Goal: Task Accomplishment & Management: Complete application form

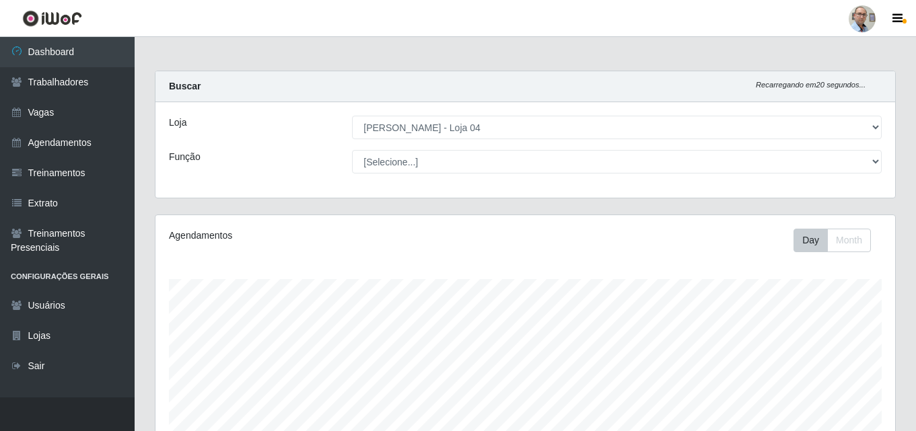
select select "251"
click at [43, 139] on link "Agendamentos" at bounding box center [67, 143] width 135 height 30
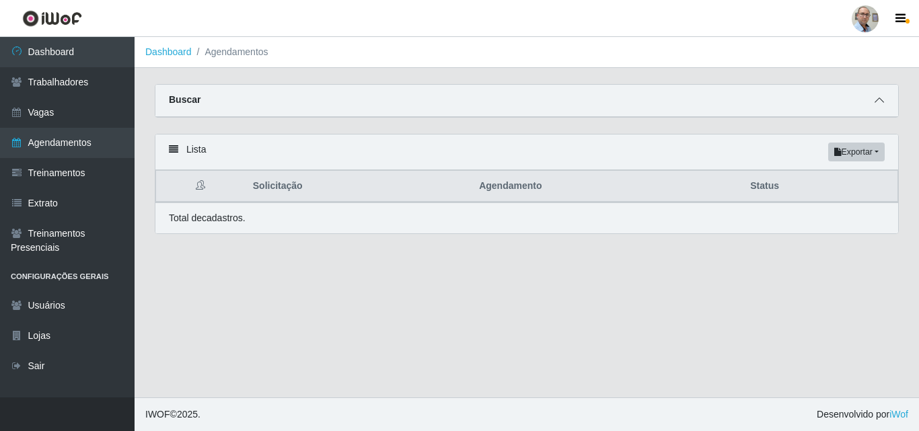
click at [882, 102] on icon at bounding box center [879, 100] width 9 height 9
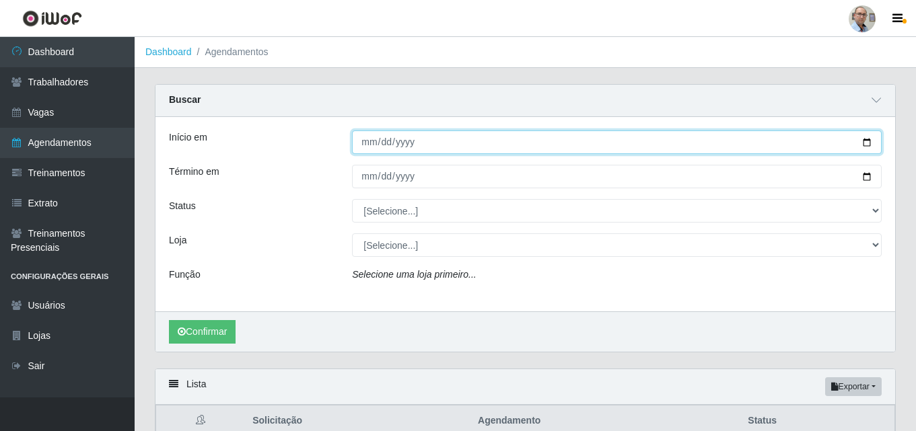
click at [870, 137] on input "Início em" at bounding box center [617, 143] width 530 height 24
type input "[DATE]"
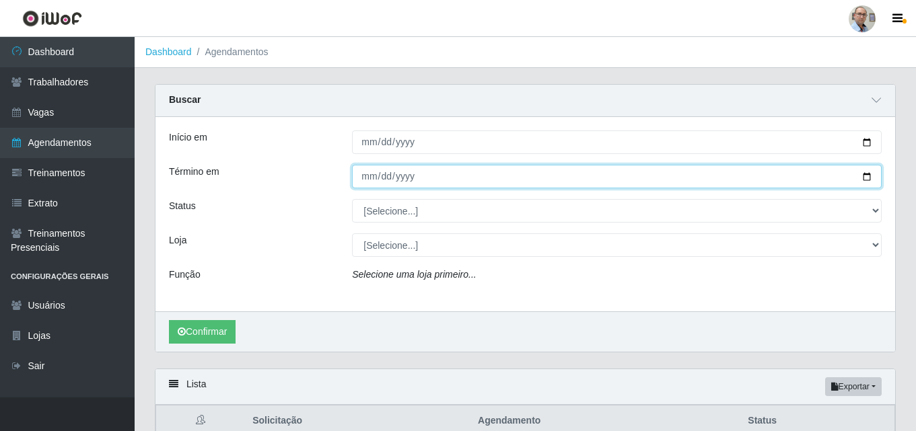
click at [868, 177] on input "Término em" at bounding box center [617, 177] width 530 height 24
type input "[DATE]"
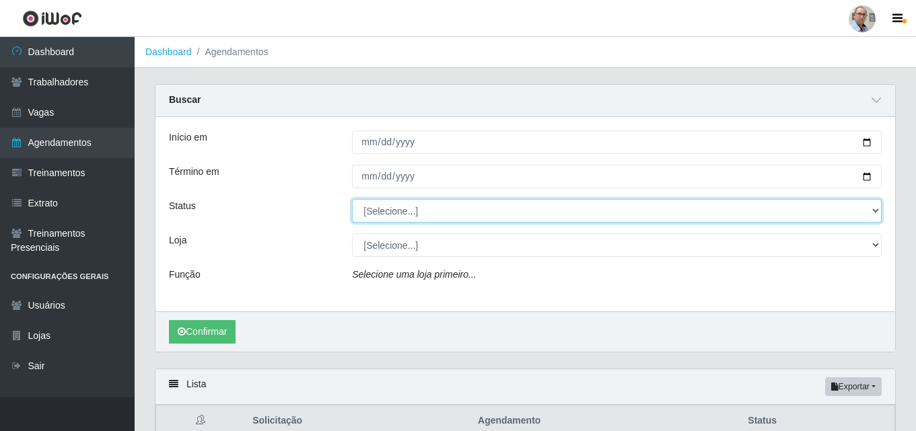
click at [394, 208] on select "[Selecione...] AGENDADO AGUARDANDO LIBERAR EM ANDAMENTO EM REVISÃO FINALIZADO C…" at bounding box center [617, 211] width 530 height 24
select select "FINALIZADO"
click at [352, 200] on select "[Selecione...] AGENDADO AGUARDANDO LIBERAR EM ANDAMENTO EM REVISÃO FINALIZADO C…" at bounding box center [617, 211] width 530 height 24
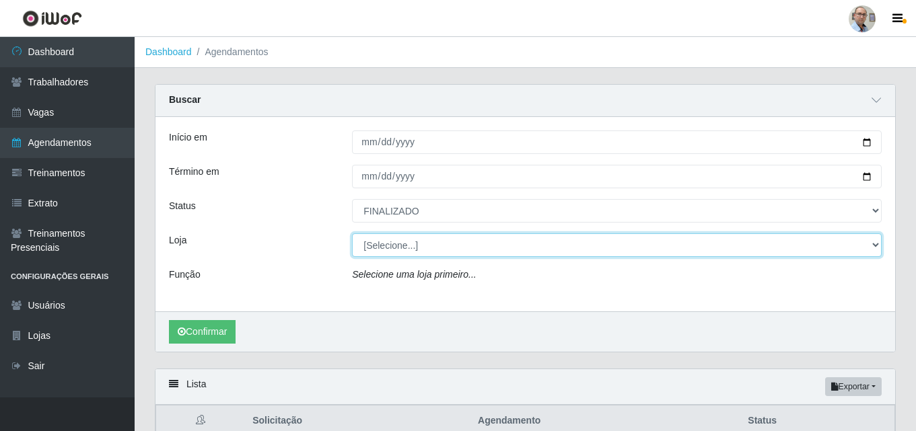
click at [398, 234] on select "[Selecione...] Mar Vermelho - Loja 04" at bounding box center [617, 246] width 530 height 24
select select "251"
click at [352, 234] on select "[Selecione...] Mar Vermelho - Loja 04" at bounding box center [617, 246] width 530 height 24
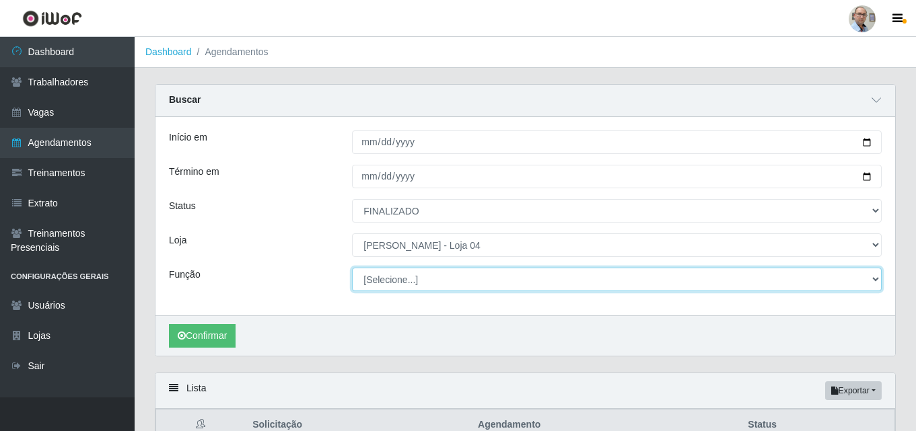
click at [408, 277] on select "[Selecione...] ASG ASG + ASG ++ Auxiliar de Depósito Auxiliar de Depósito + Aux…" at bounding box center [617, 280] width 530 height 24
select select "112"
click at [352, 269] on select "[Selecione...] ASG ASG + ASG ++ Auxiliar de Depósito Auxiliar de Depósito + Aux…" at bounding box center [617, 280] width 530 height 24
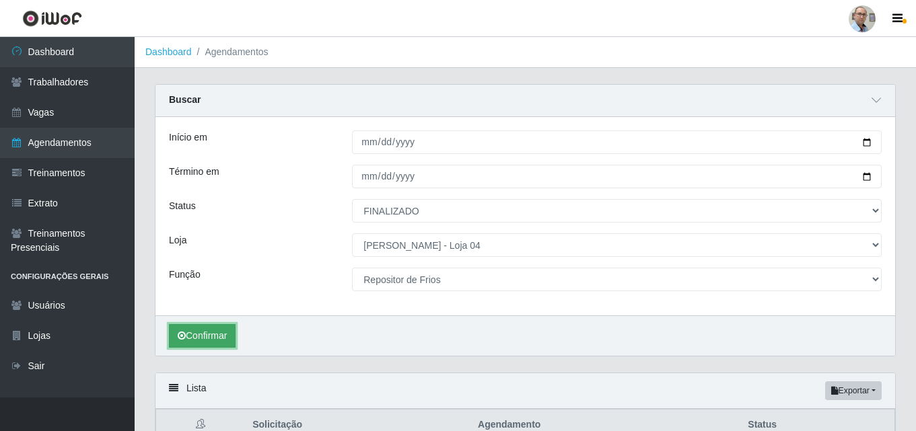
click at [194, 344] on button "Confirmar" at bounding box center [202, 336] width 67 height 24
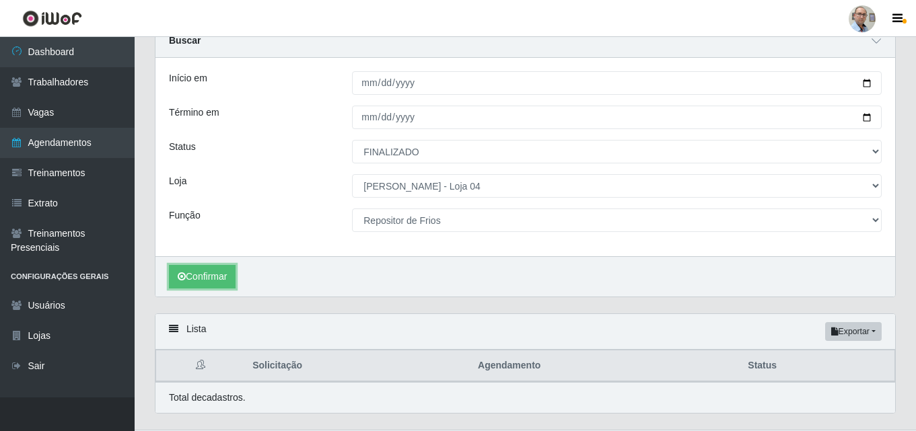
scroll to position [92, 0]
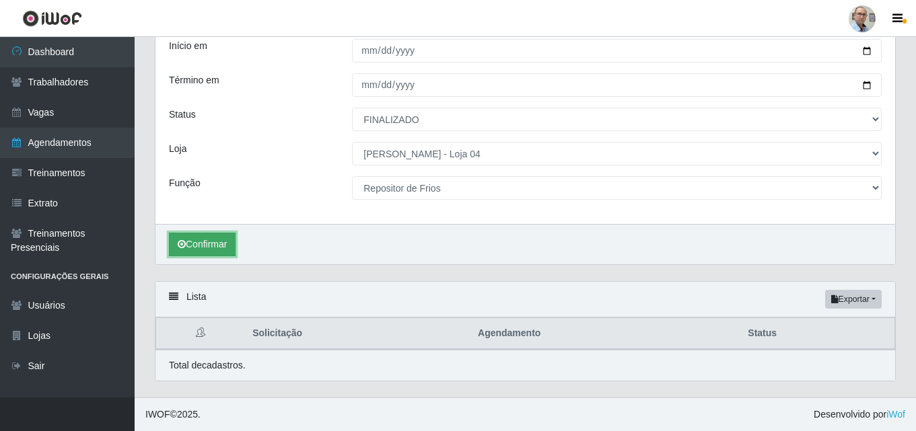
click at [212, 241] on button "Confirmar" at bounding box center [202, 245] width 67 height 24
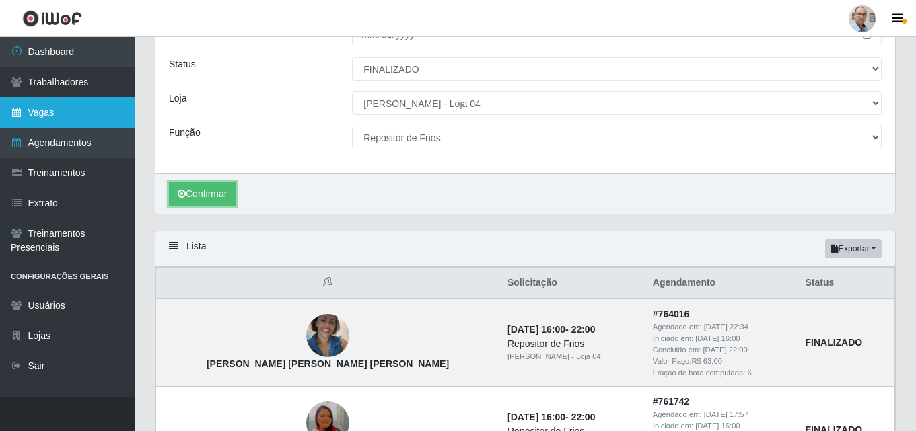
scroll to position [25, 0]
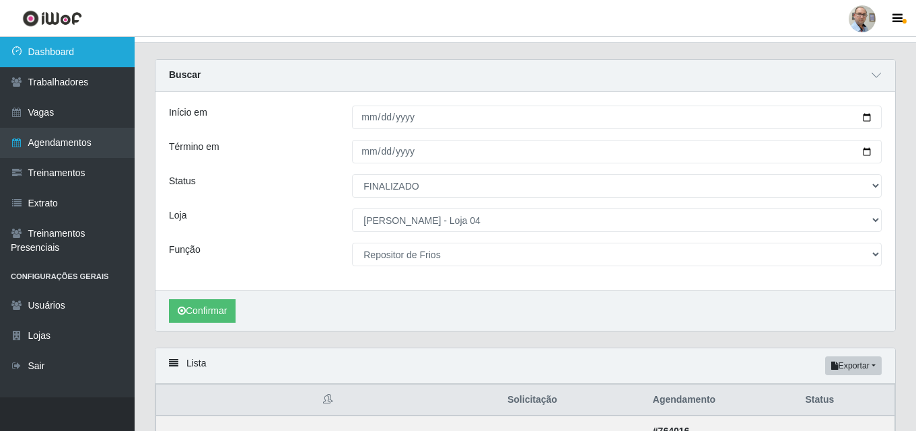
click at [59, 49] on link "Dashboard" at bounding box center [67, 52] width 135 height 30
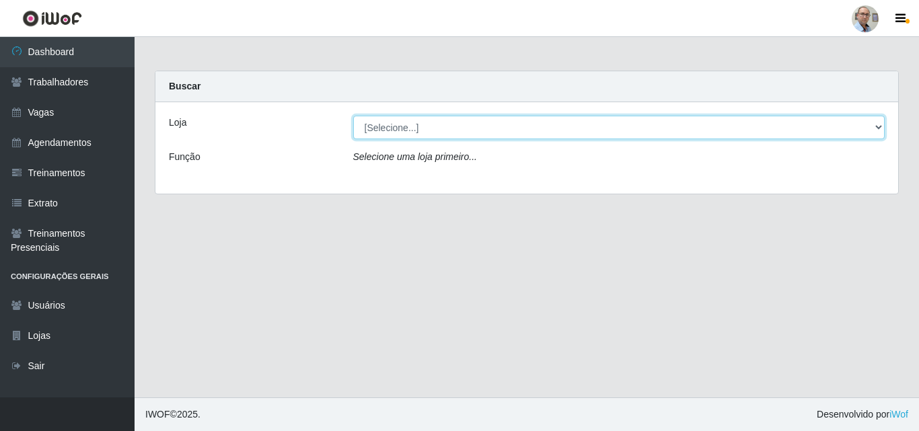
click at [402, 122] on select "[Selecione...] Mar Vermelho - Loja 04" at bounding box center [619, 128] width 532 height 24
select select "251"
click at [353, 116] on select "[Selecione...] Mar Vermelho - Loja 04" at bounding box center [619, 128] width 532 height 24
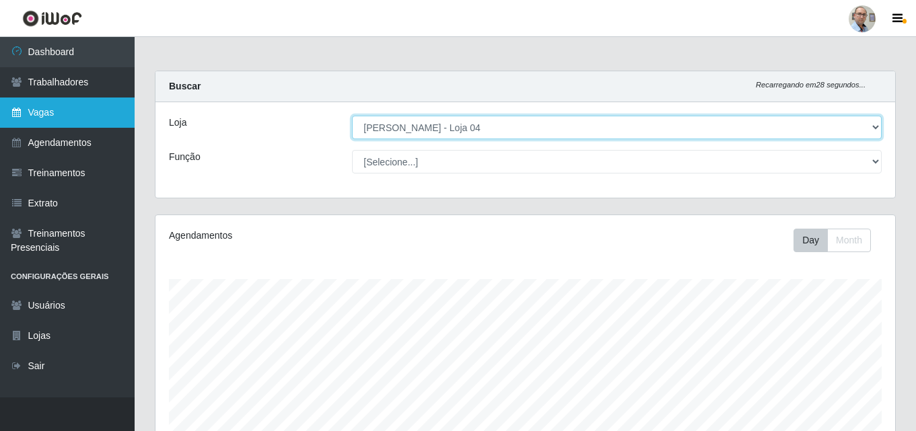
scroll to position [279, 740]
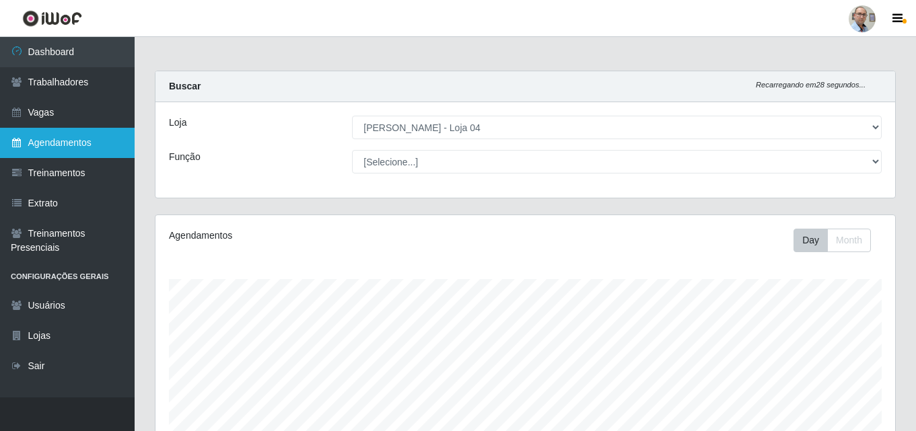
click at [65, 146] on link "Agendamentos" at bounding box center [67, 143] width 135 height 30
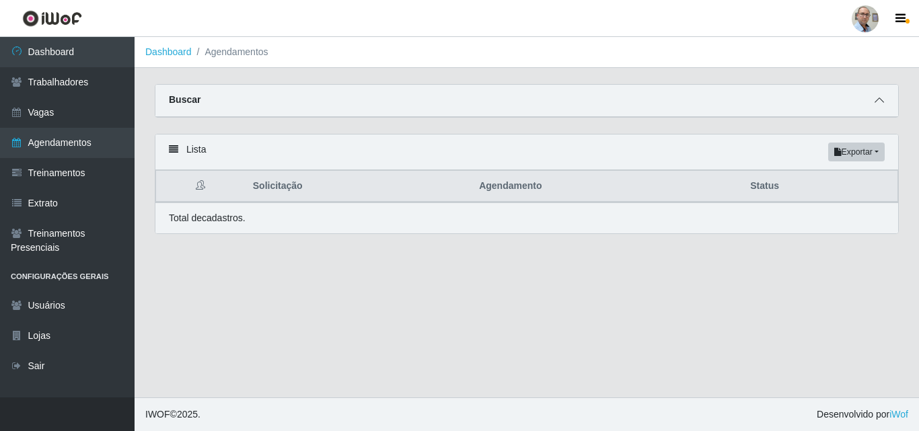
click at [877, 103] on icon at bounding box center [879, 100] width 9 height 9
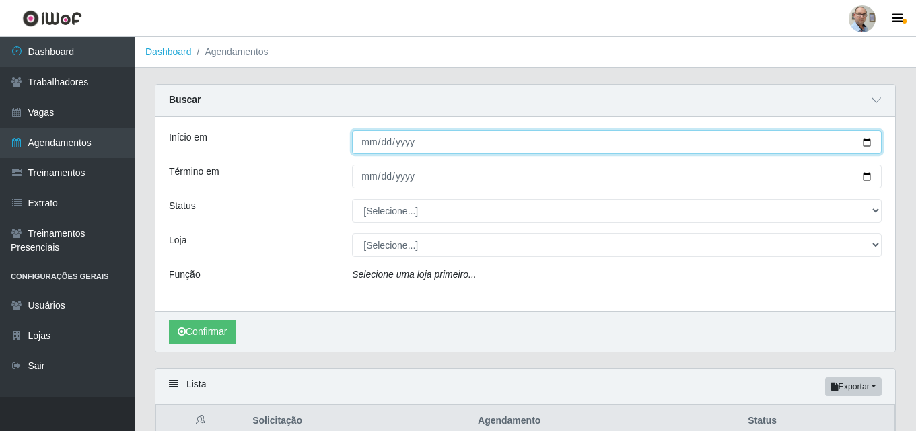
click at [867, 142] on input "Início em" at bounding box center [617, 143] width 530 height 24
type input "[DATE]"
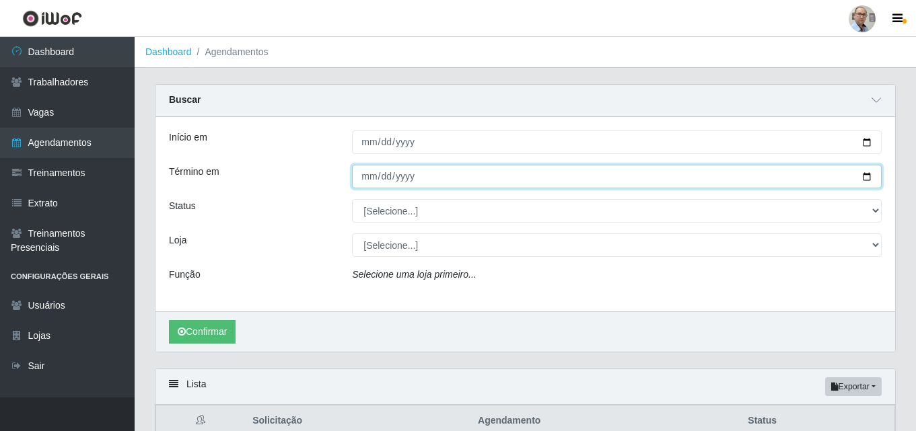
click at [870, 180] on input "Término em" at bounding box center [617, 177] width 530 height 24
type input "[DATE]"
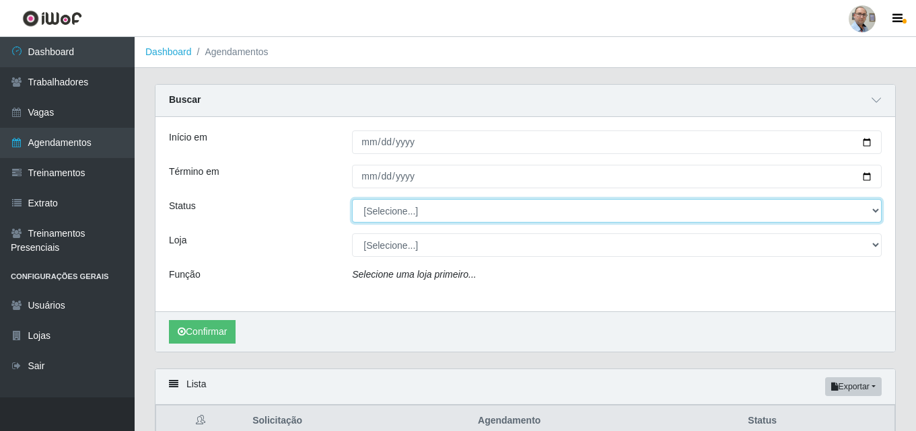
click at [406, 215] on select "[Selecione...] AGENDADO AGUARDANDO LIBERAR EM ANDAMENTO EM REVISÃO FINALIZADO C…" at bounding box center [617, 211] width 530 height 24
select select "AGENDADO"
click at [352, 200] on select "[Selecione...] AGENDADO AGUARDANDO LIBERAR EM ANDAMENTO EM REVISÃO FINALIZADO C…" at bounding box center [617, 211] width 530 height 24
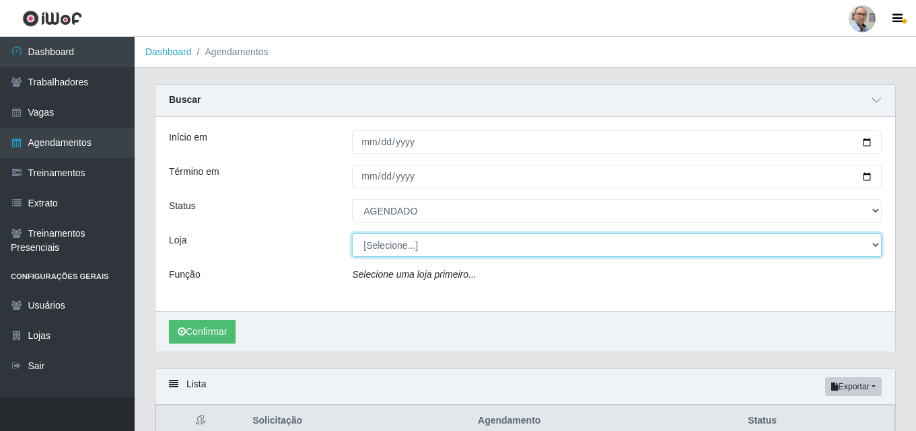
click at [406, 247] on select "[Selecione...] Mar Vermelho - Loja 04" at bounding box center [617, 246] width 530 height 24
select select "251"
click at [352, 234] on select "[Selecione...] Mar Vermelho - Loja 04" at bounding box center [617, 246] width 530 height 24
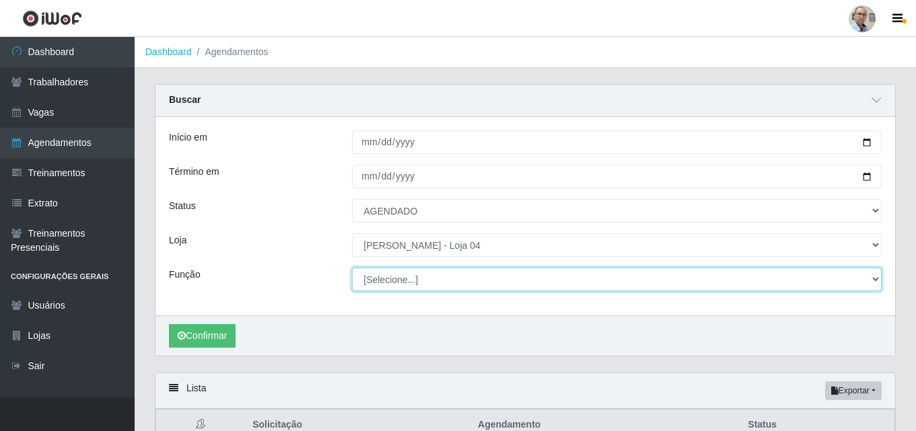
click at [422, 275] on select "[Selecione...] ASG ASG + ASG ++ Auxiliar de Depósito Auxiliar de Depósito + Aux…" at bounding box center [617, 280] width 530 height 24
select select "24"
click at [352, 269] on select "[Selecione...] ASG ASG + ASG ++ Auxiliar de Depósito Auxiliar de Depósito + Aux…" at bounding box center [617, 280] width 530 height 24
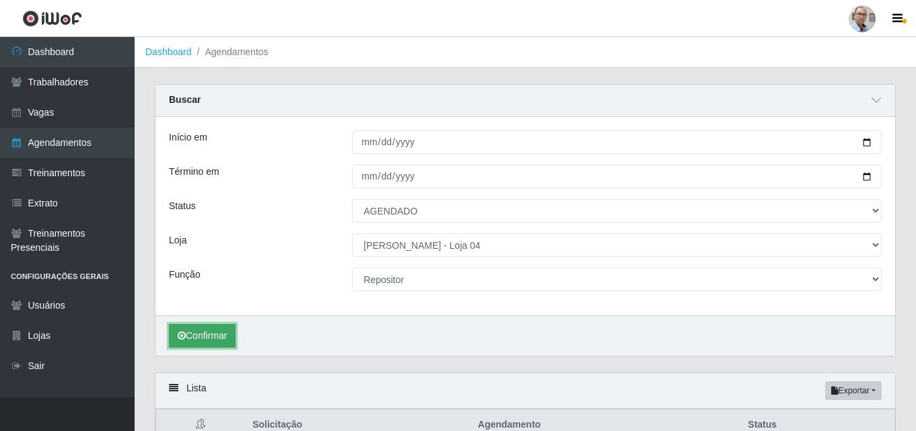
click at [223, 340] on button "Confirmar" at bounding box center [202, 336] width 67 height 24
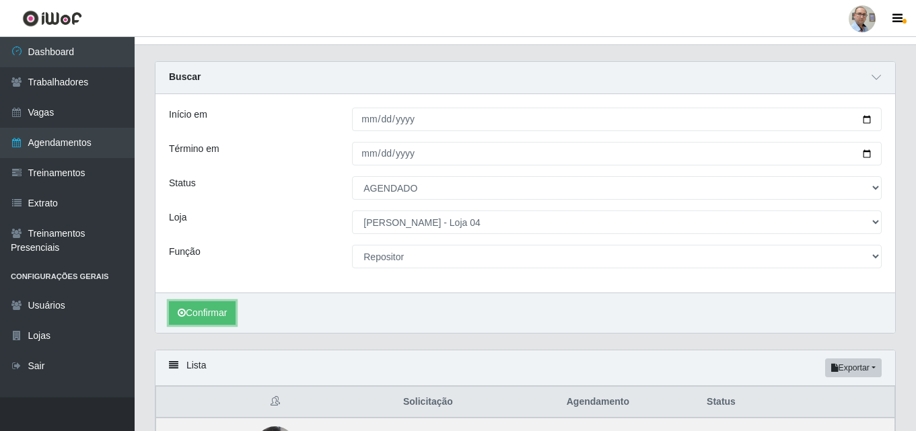
scroll to position [22, 0]
click at [211, 310] on button "Confirmar" at bounding box center [202, 315] width 67 height 24
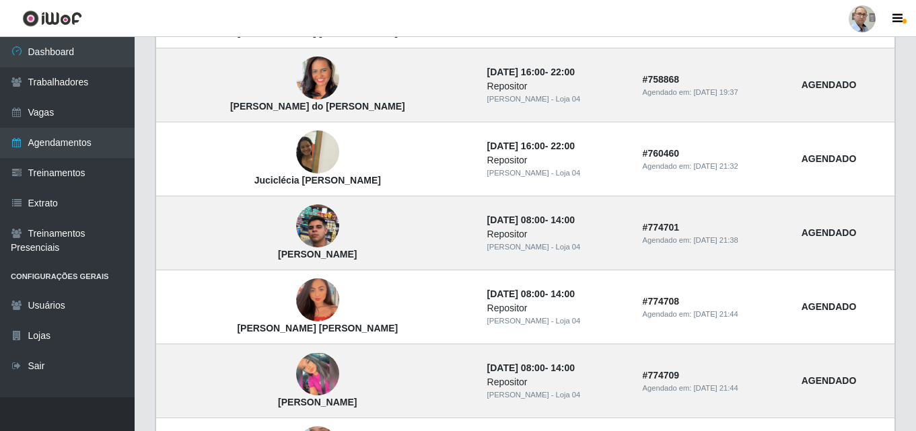
scroll to position [695, 0]
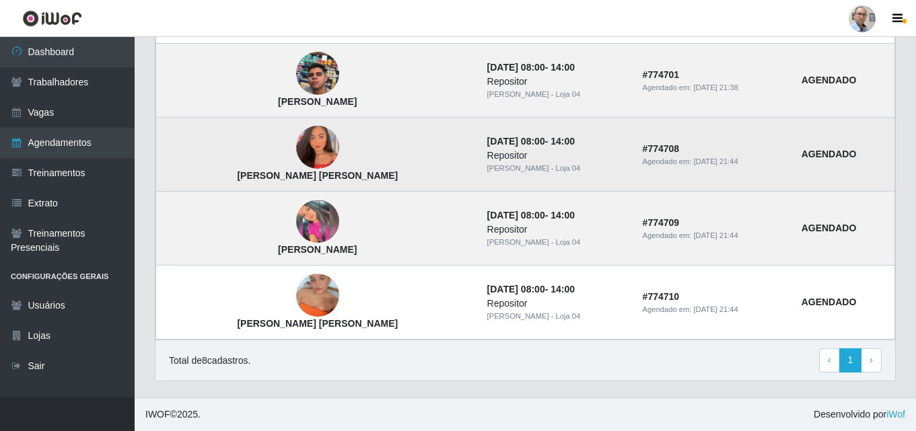
click at [296, 151] on img at bounding box center [317, 147] width 43 height 54
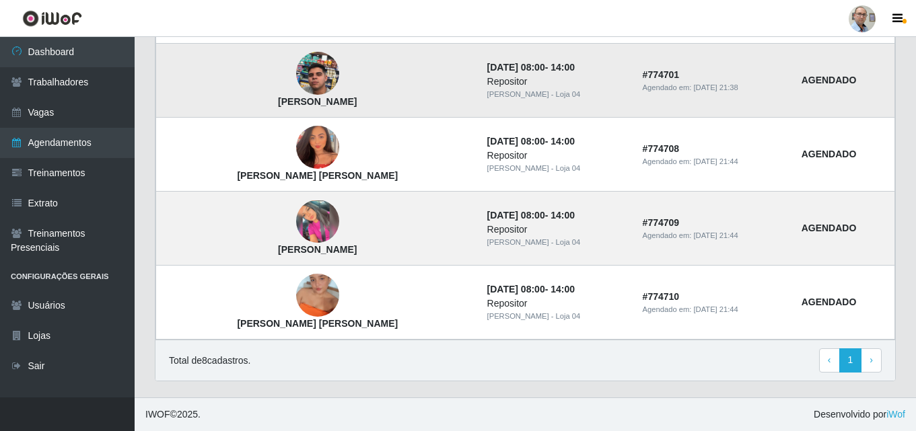
click at [296, 69] on img at bounding box center [317, 74] width 43 height 77
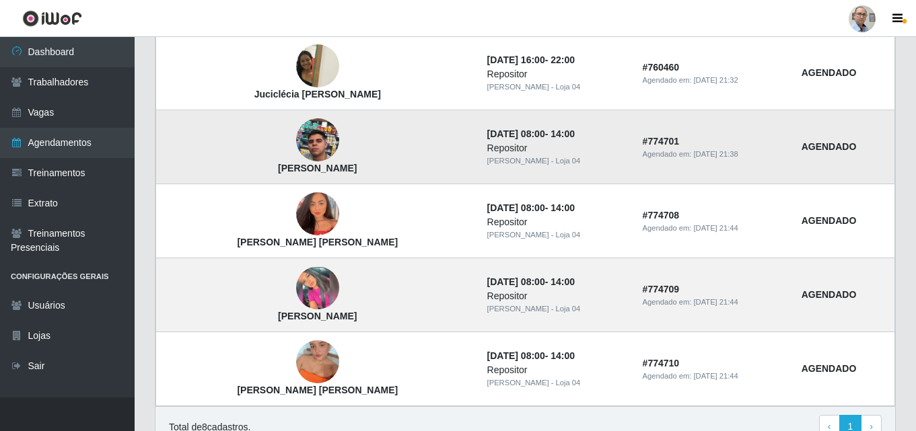
click at [296, 131] on img at bounding box center [317, 140] width 43 height 77
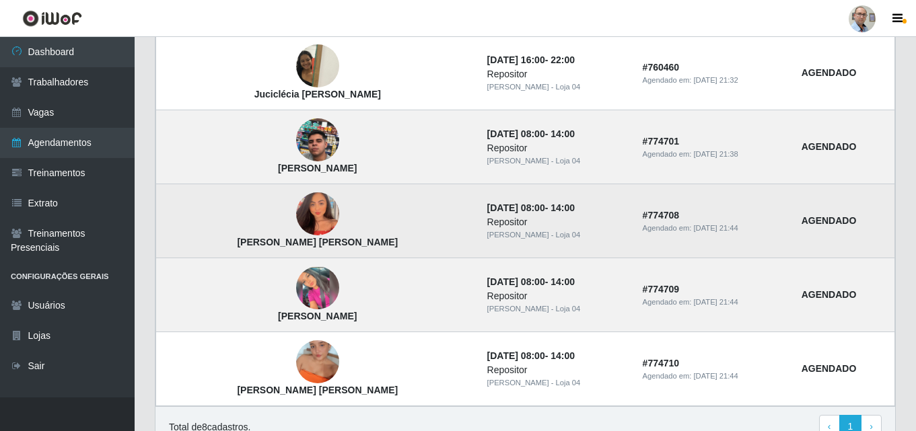
click at [296, 212] on img at bounding box center [317, 214] width 43 height 54
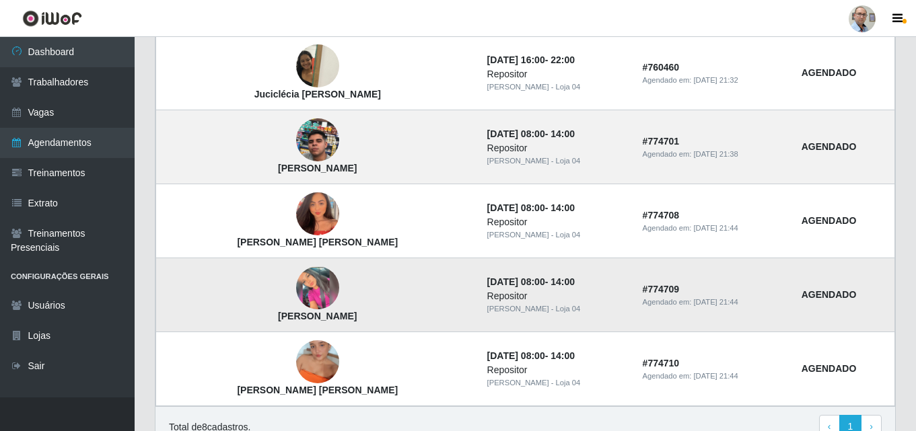
click at [296, 290] on img at bounding box center [317, 288] width 43 height 43
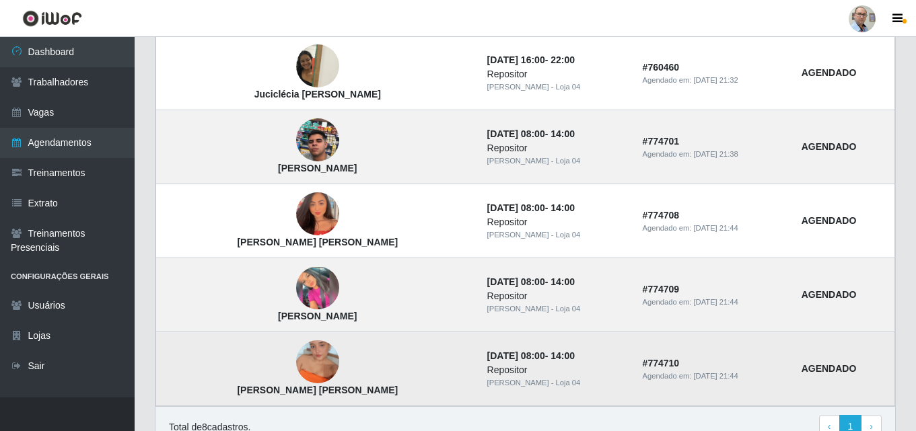
click at [296, 363] on img at bounding box center [317, 362] width 43 height 77
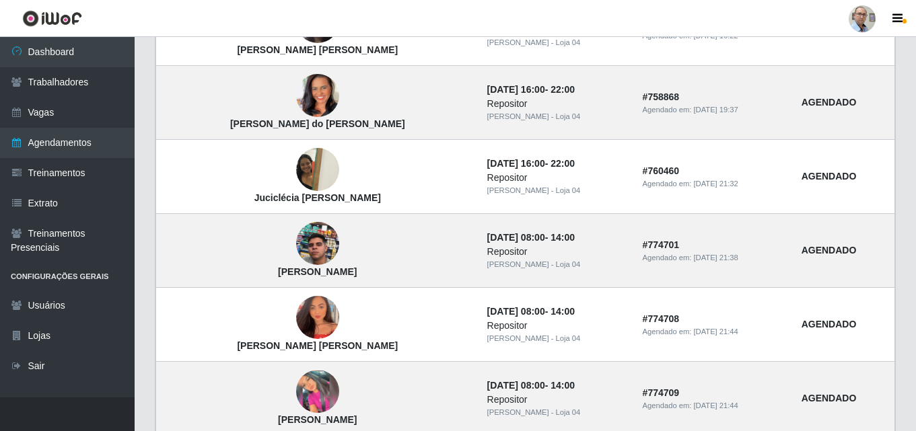
scroll to position [493, 0]
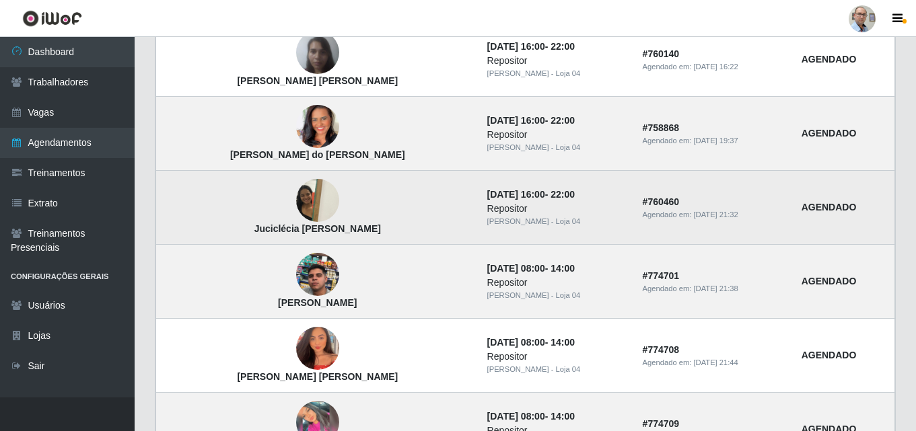
click at [296, 193] on img at bounding box center [317, 200] width 43 height 57
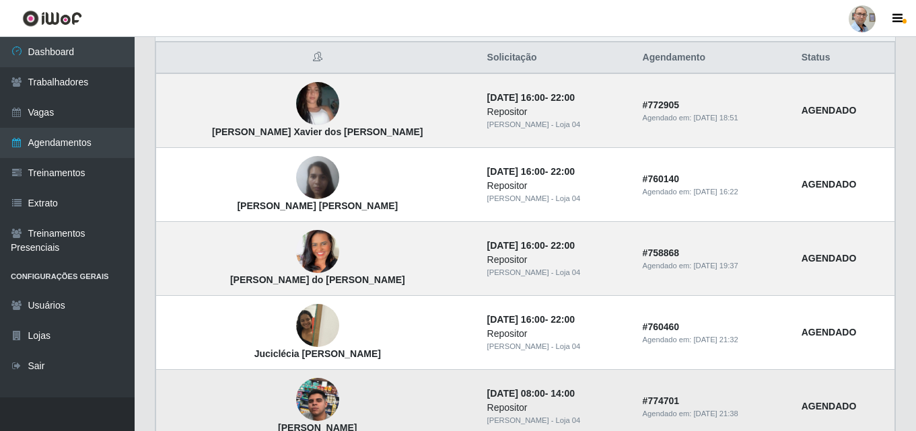
scroll to position [358, 0]
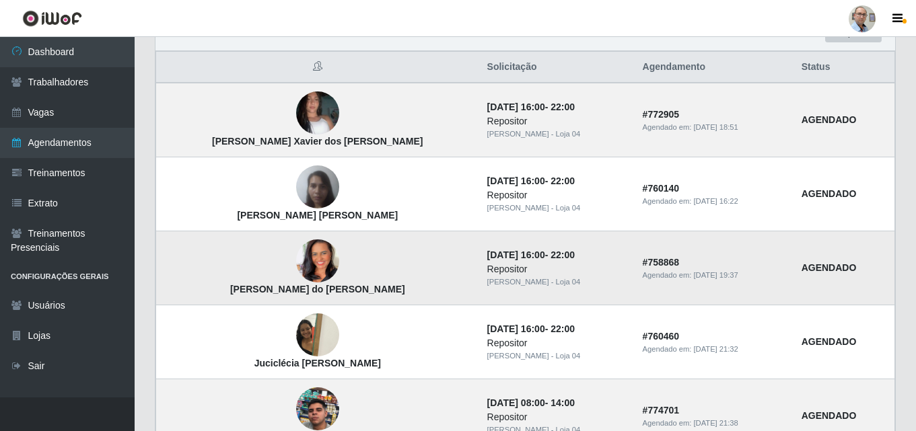
click at [296, 262] on img at bounding box center [317, 261] width 43 height 77
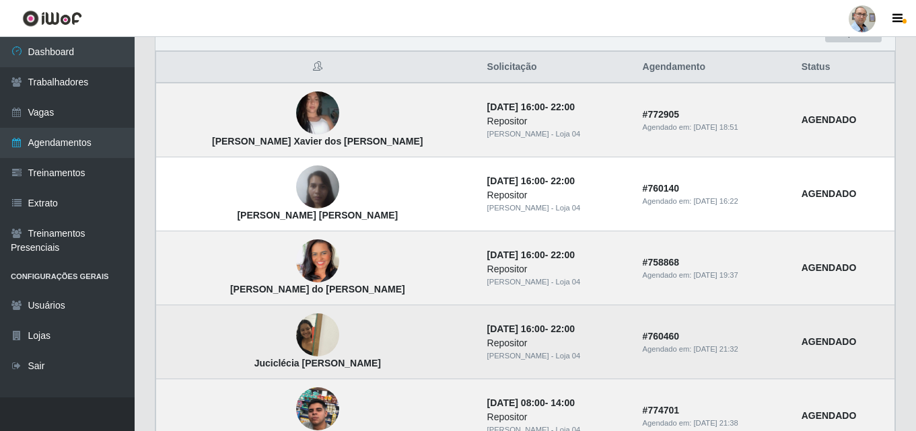
click at [296, 332] on img at bounding box center [317, 335] width 43 height 57
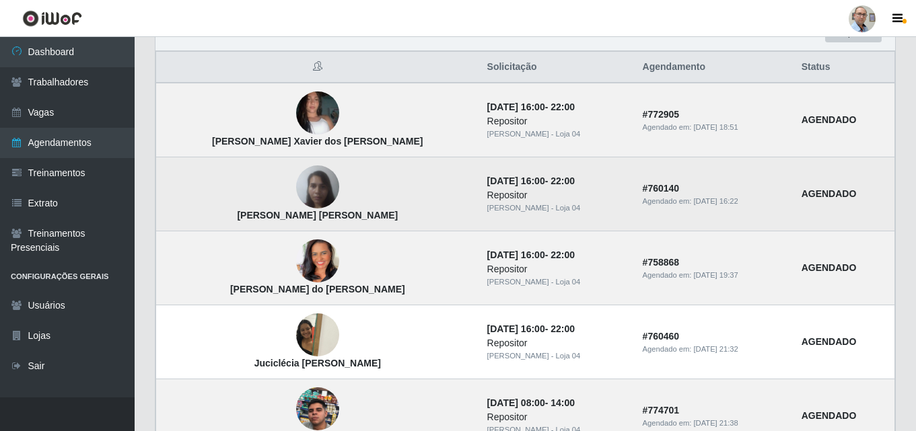
click at [296, 187] on img at bounding box center [317, 187] width 43 height 57
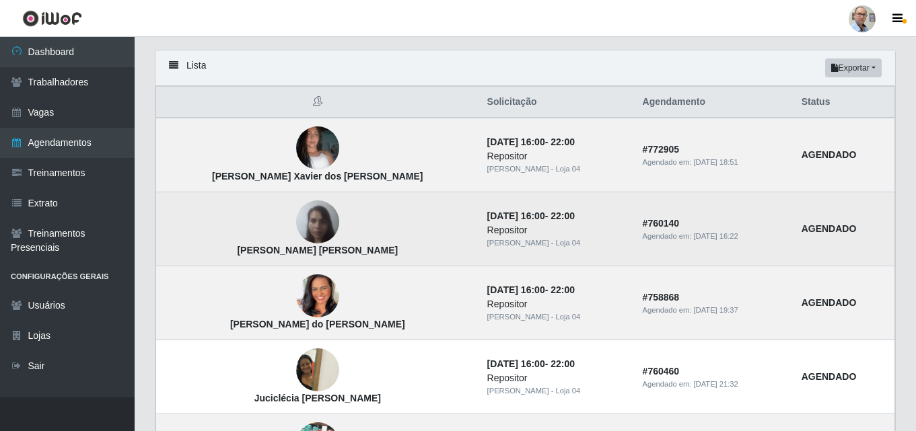
scroll to position [291, 0]
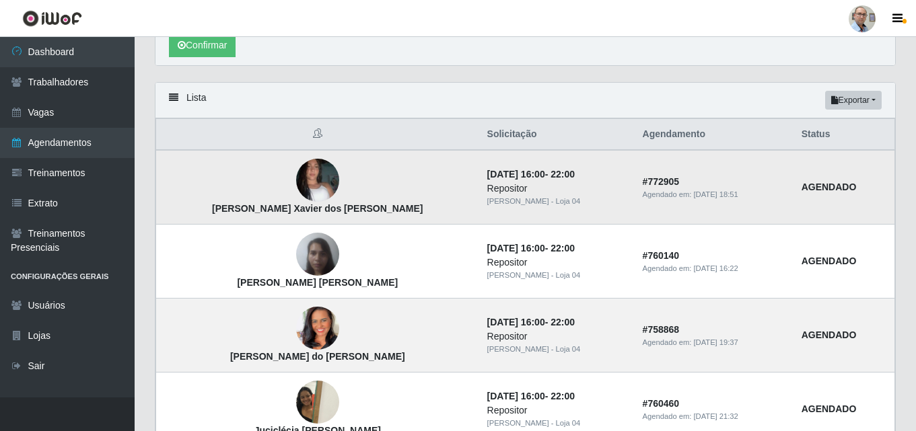
click at [296, 168] on img at bounding box center [317, 180] width 43 height 77
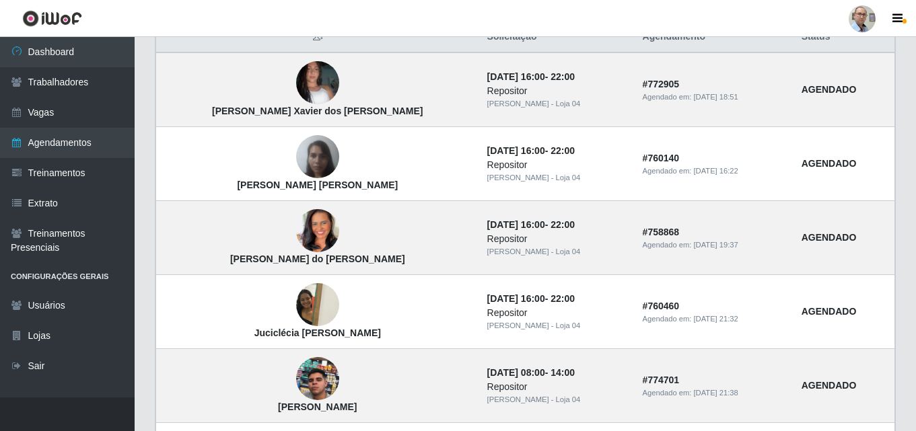
scroll to position [673, 0]
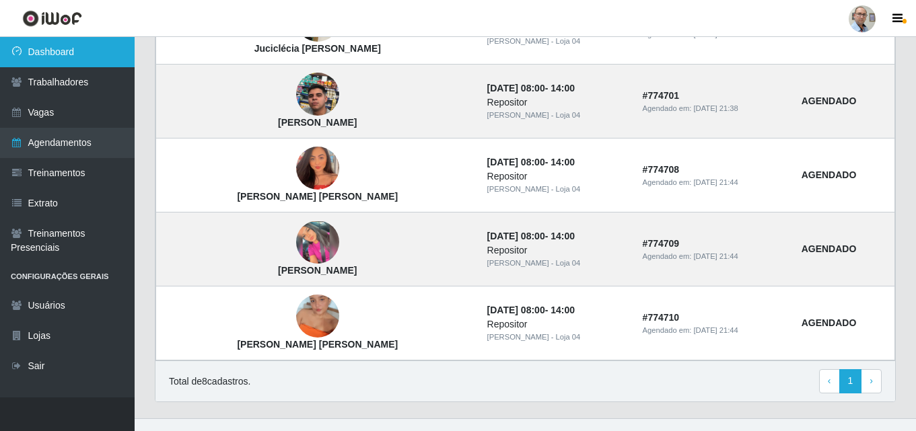
click at [52, 37] on link "Dashboard" at bounding box center [67, 52] width 135 height 30
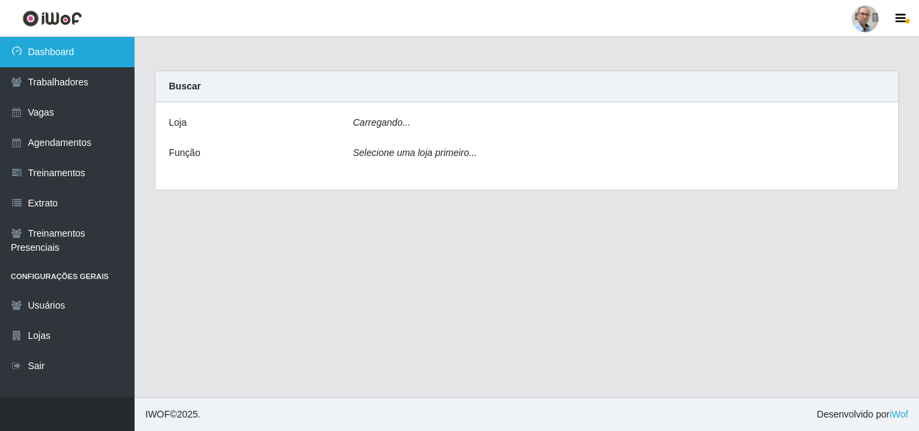
click at [50, 48] on link "Dashboard" at bounding box center [67, 52] width 135 height 30
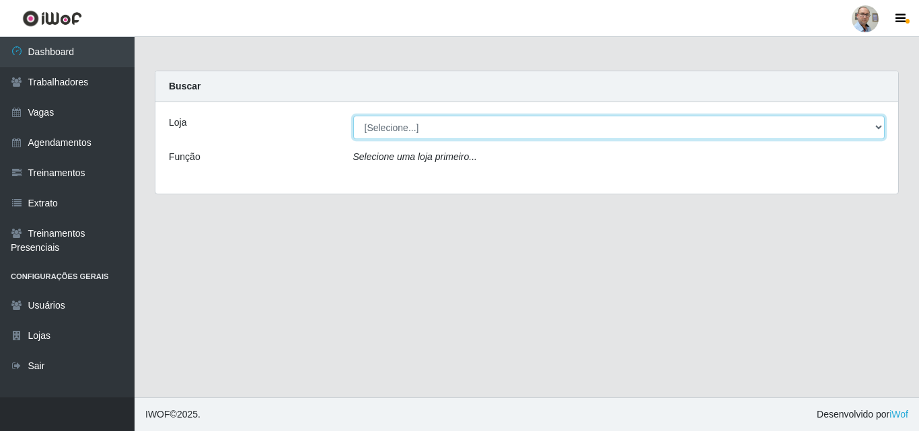
click at [401, 127] on select "[Selecione...] Mar Vermelho - Loja 04" at bounding box center [619, 128] width 532 height 24
select select "251"
click at [353, 116] on select "[Selecione...] Mar Vermelho - Loja 04" at bounding box center [619, 128] width 532 height 24
